Goal: Task Accomplishment & Management: Manage account settings

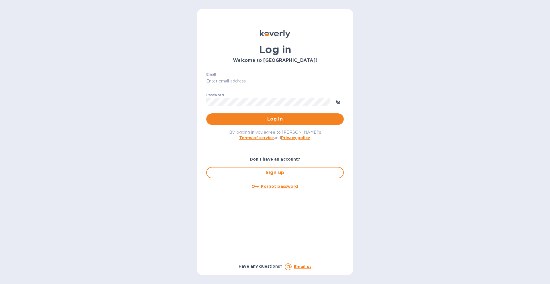
click at [211, 81] on input "Email" at bounding box center [275, 81] width 138 height 9
click at [261, 80] on input "[EMAIL_ADDRESS][DOMAIN_NAME]" at bounding box center [275, 81] width 138 height 9
type input "l"
type input "[EMAIL_ADDRESS][DOMAIN_NAME]"
click at [266, 117] on span "Log in" at bounding box center [275, 119] width 128 height 7
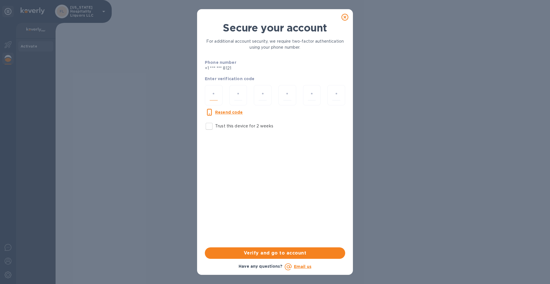
click at [213, 95] on input "number" at bounding box center [214, 95] width 8 height 11
type input "6"
type input "5"
type input "8"
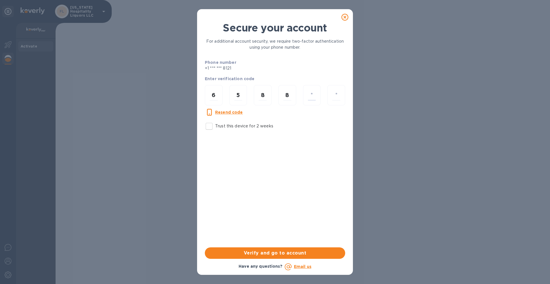
type input "7"
type input "9"
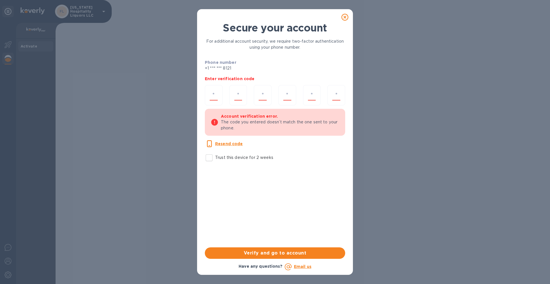
type input "6"
type input "0"
type input "6"
type input "5"
type input "8"
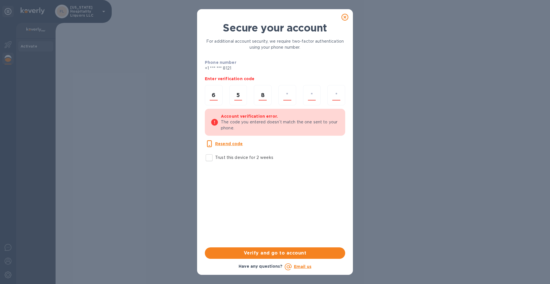
type input "8"
type input "7"
type input "0"
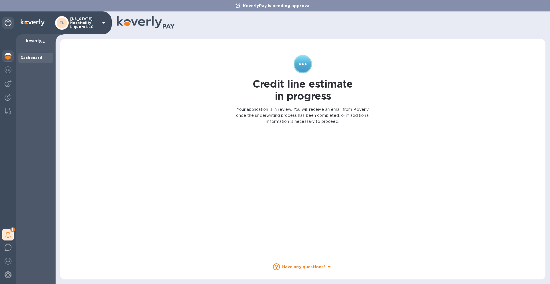
click at [85, 22] on p "[US_STATE] Hospitality Liquors LLC" at bounding box center [84, 23] width 29 height 12
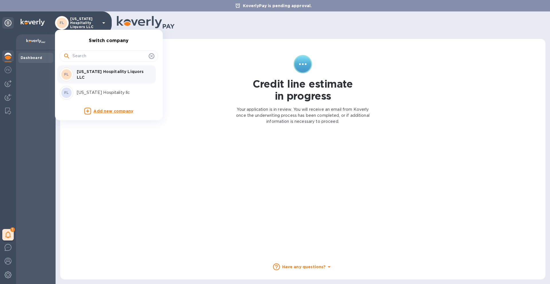
click at [93, 92] on p "[US_STATE] Hospitality llc" at bounding box center [113, 93] width 72 height 6
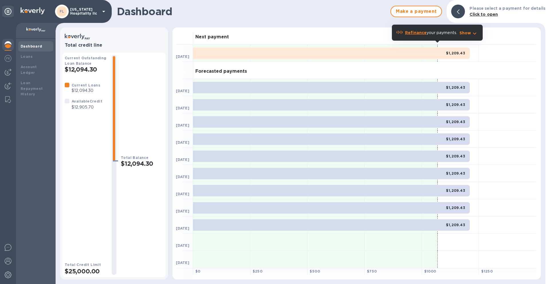
click at [318, 38] on div "Next payment" at bounding box center [364, 36] width 343 height 17
click at [467, 32] on p "Show" at bounding box center [466, 33] width 12 height 6
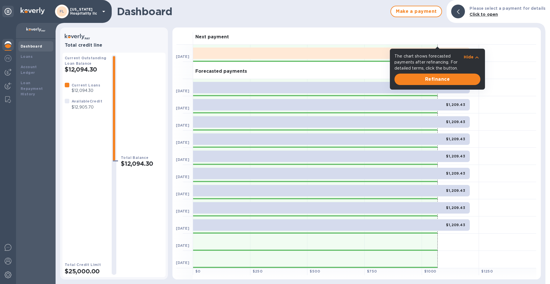
click at [508, 99] on div at bounding box center [507, 104] width 57 height 17
click at [509, 87] on div at bounding box center [507, 87] width 57 height 17
click at [460, 11] on icon at bounding box center [458, 11] width 3 height 5
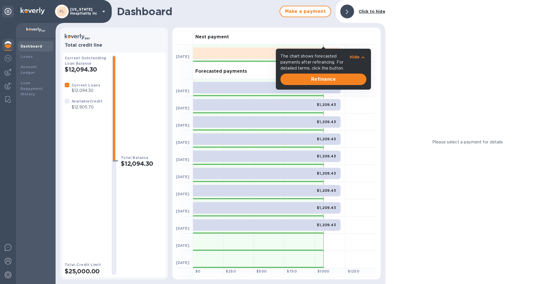
click at [212, 52] on div "$1,209.43" at bounding box center [267, 53] width 148 height 11
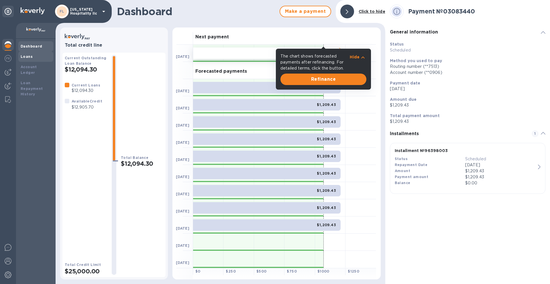
click at [24, 56] on b "Loans" at bounding box center [27, 56] width 12 height 4
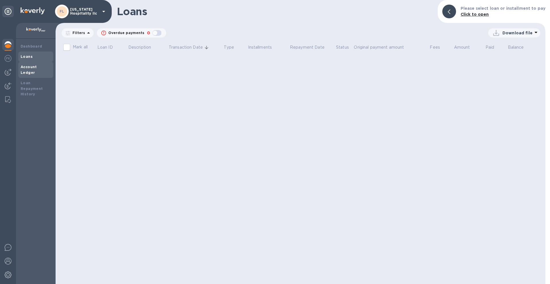
click at [27, 65] on b "Account Ledger" at bounding box center [29, 70] width 16 height 10
